Goal: Transaction & Acquisition: Obtain resource

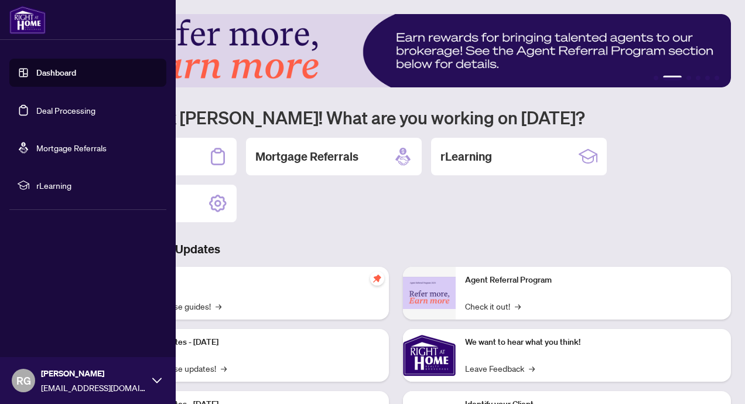
click at [41, 110] on link "Deal Processing" at bounding box center [65, 110] width 59 height 11
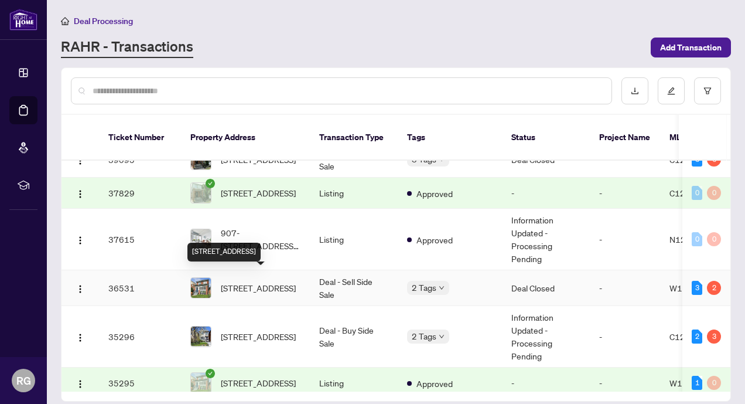
scroll to position [240, 0]
click at [251, 281] on span "[STREET_ADDRESS]" at bounding box center [258, 287] width 75 height 13
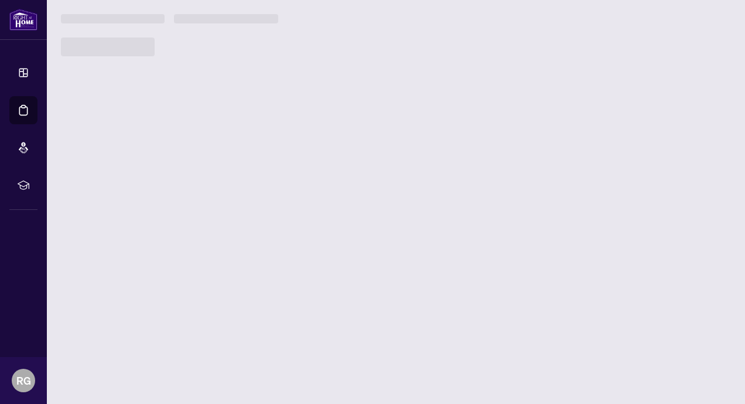
click at [251, 277] on main "Deal Processing [PERSON_NAME] - Transactions Add Transaction Ticket Number Prop…" at bounding box center [396, 202] width 698 height 404
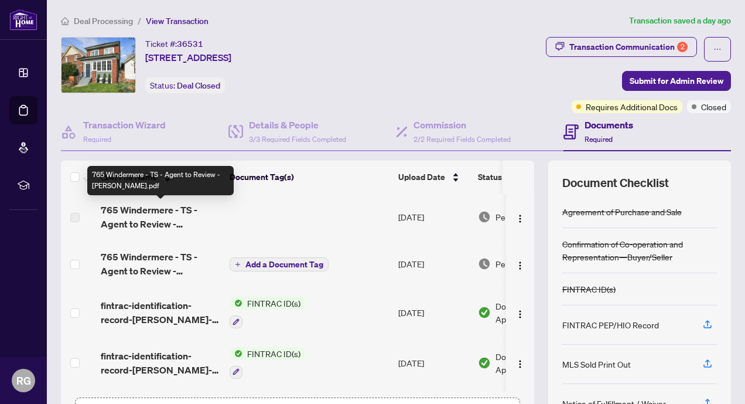
click at [165, 215] on span "765 Windermere - TS - Agent to Review - [PERSON_NAME].pdf" at bounding box center [160, 217] width 119 height 28
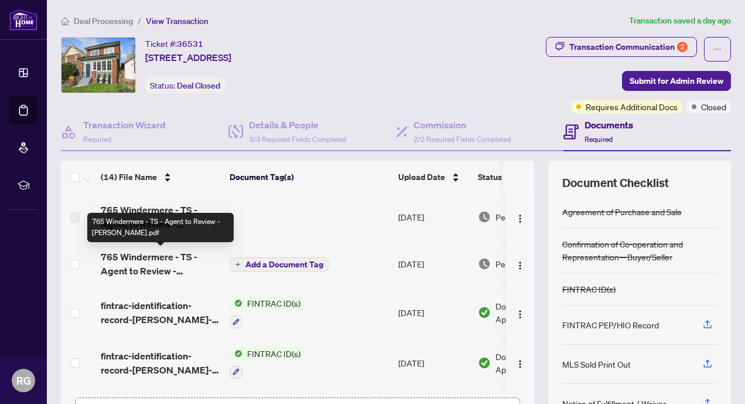
click at [157, 262] on span "765 Windermere - TS - Agent to Review - [PERSON_NAME].pdf" at bounding box center [160, 264] width 119 height 28
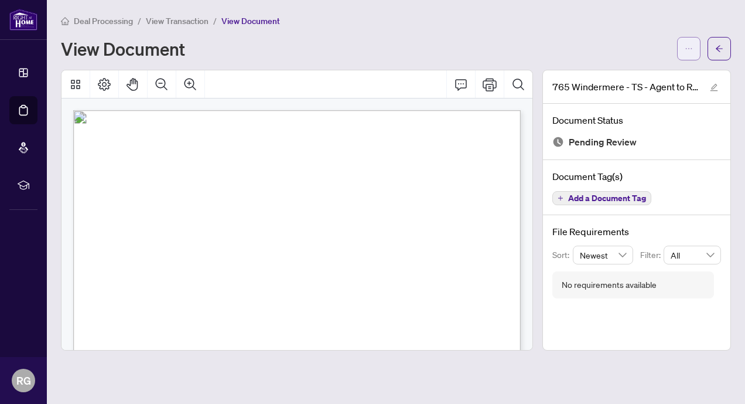
click at [692, 49] on icon "ellipsis" at bounding box center [689, 49] width 8 height 8
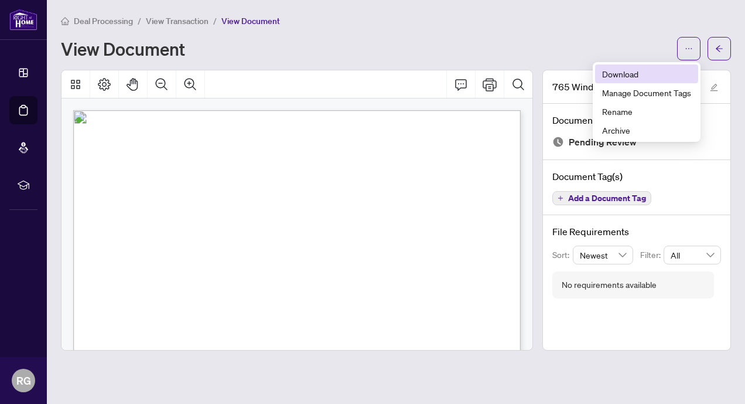
click at [641, 77] on span "Download" at bounding box center [646, 73] width 89 height 13
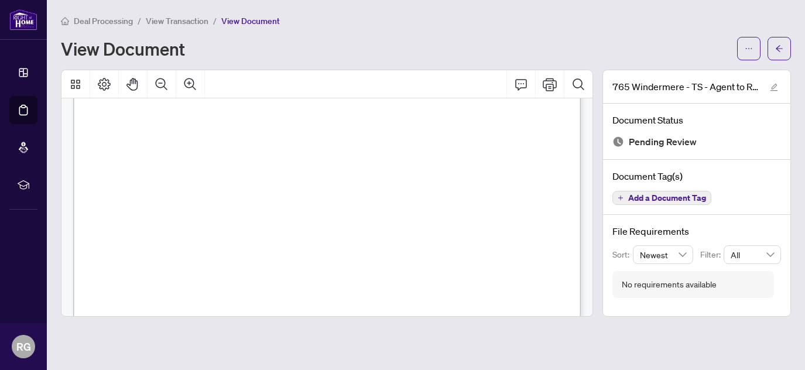
scroll to position [1136, 0]
